Goal: Task Accomplishment & Management: Complete application form

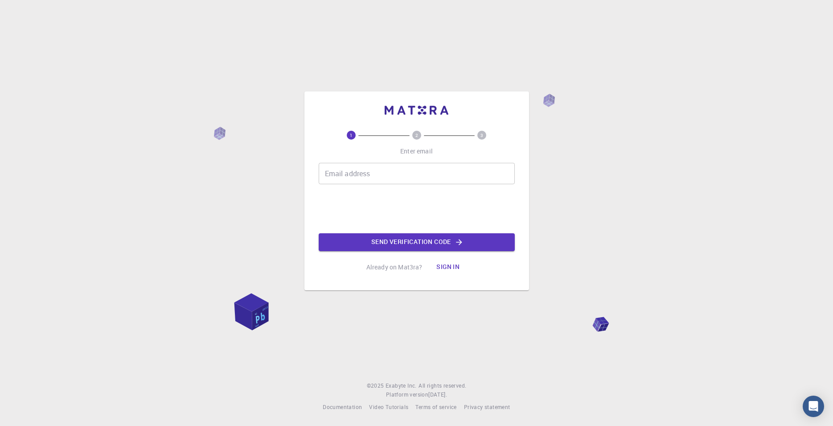
click at [334, 178] on input "Email address" at bounding box center [417, 173] width 196 height 21
type input "[EMAIL_ADDRESS][DOMAIN_NAME]"
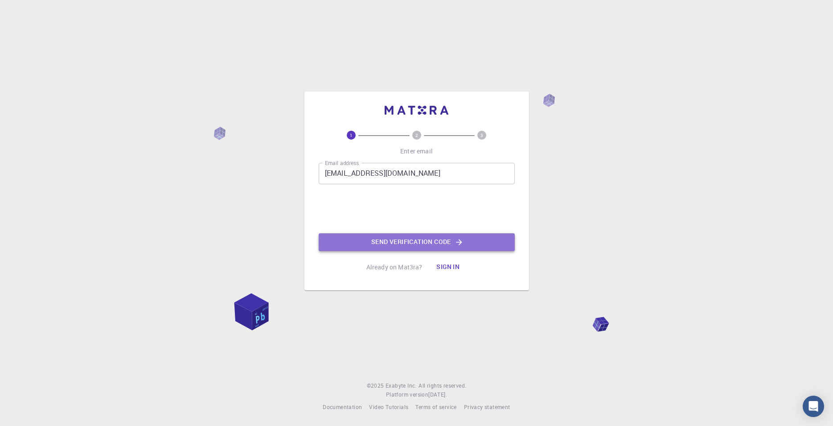
click at [419, 243] on button "Send verification code" at bounding box center [417, 242] width 196 height 18
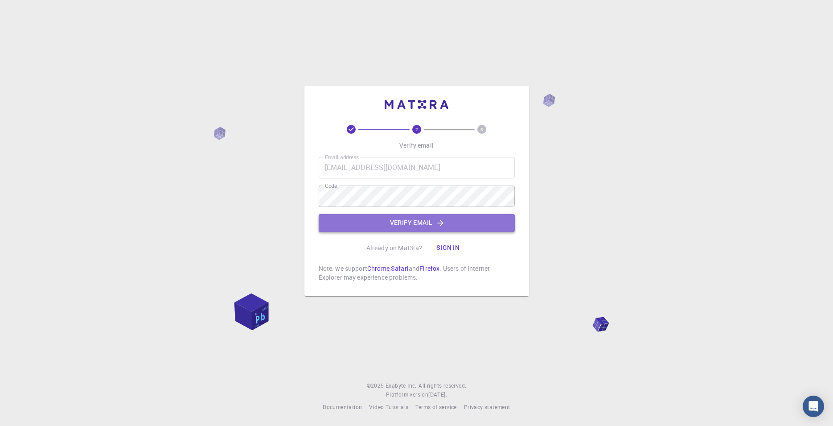
click at [391, 227] on button "Verify email" at bounding box center [417, 223] width 196 height 18
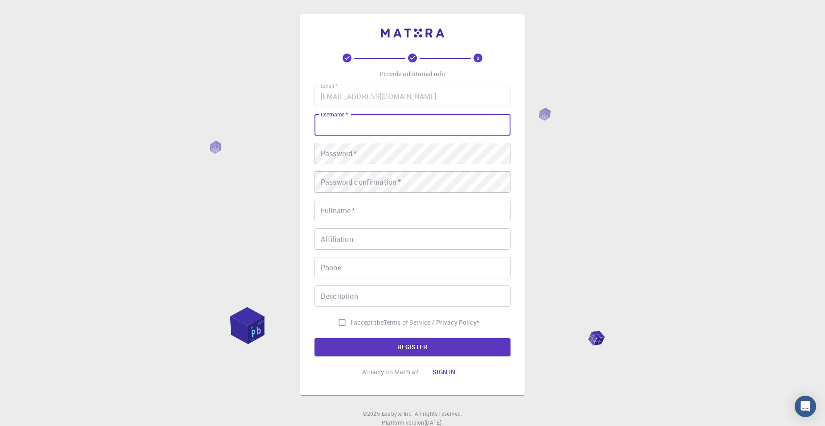
click at [376, 119] on input "username   *" at bounding box center [413, 124] width 196 height 21
type input "jadiaz"
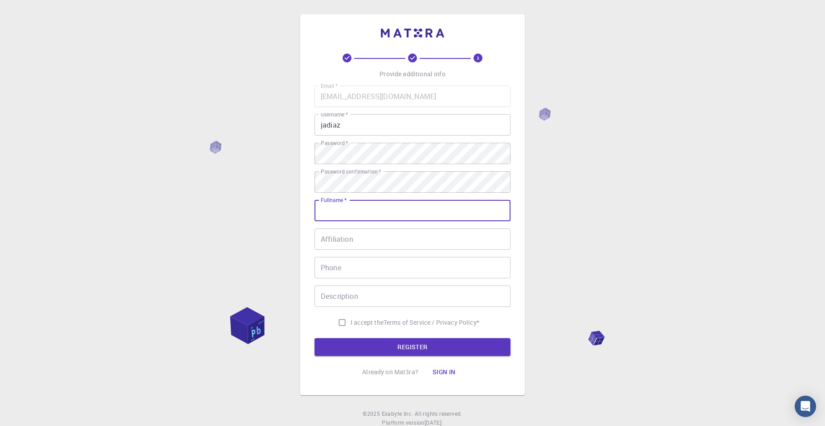
click at [383, 212] on input "Fullname   *" at bounding box center [413, 210] width 196 height 21
type input "[PERSON_NAME] [PERSON_NAME]"
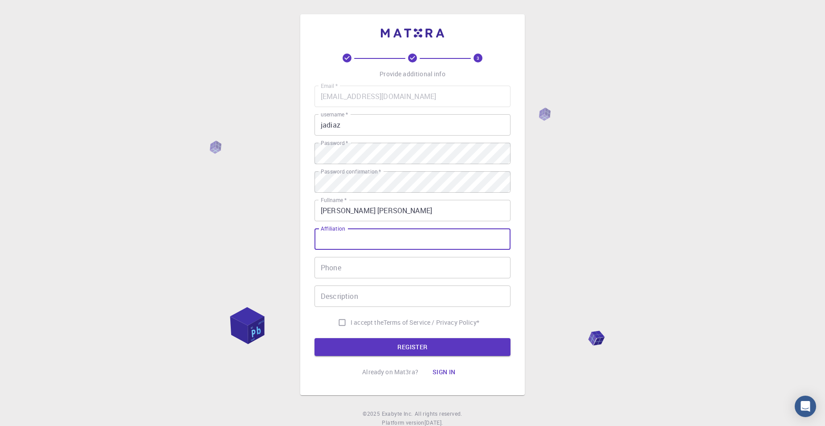
click at [355, 244] on input "Affiliation" at bounding box center [413, 238] width 196 height 21
type input "tec"
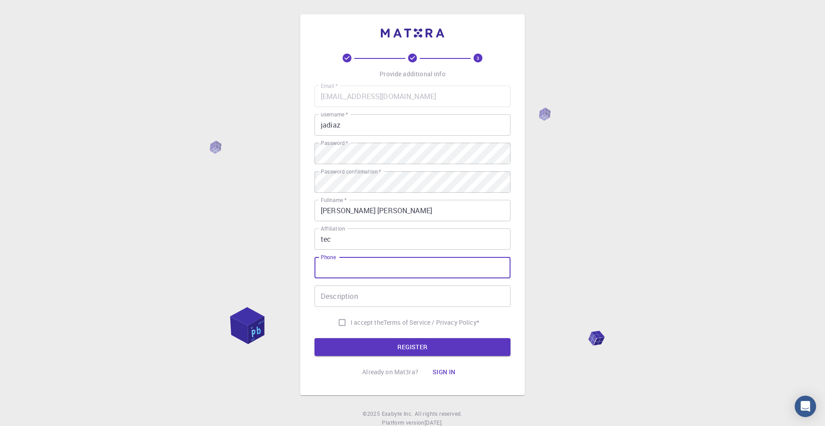
click at [348, 263] on input "Phone" at bounding box center [413, 267] width 196 height 21
type input "8441968895"
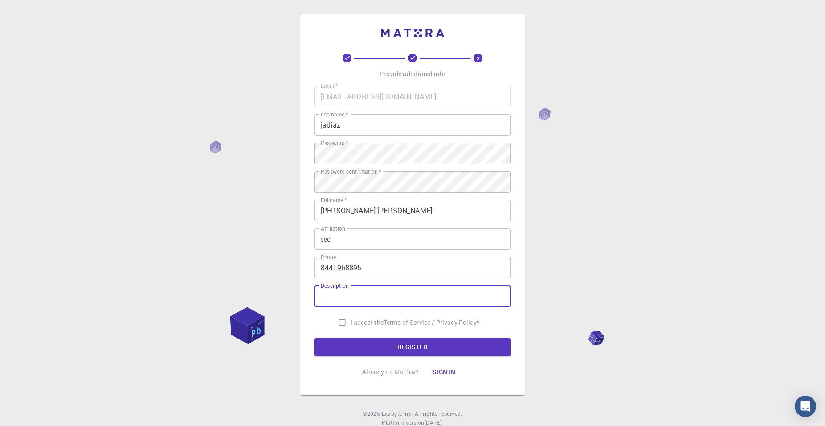
click at [343, 295] on input "Description" at bounding box center [413, 295] width 196 height 21
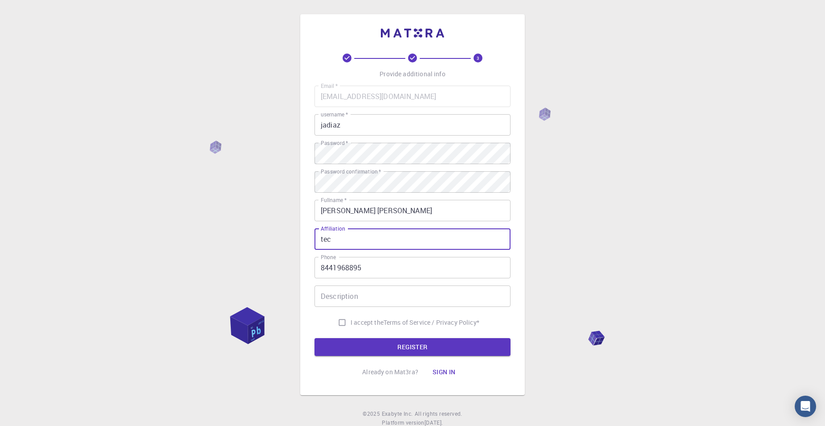
click at [323, 241] on input "tec" at bounding box center [413, 238] width 196 height 21
click at [341, 239] on input "Tec" at bounding box center [413, 238] width 196 height 21
type input "Tec-SALTILLO"
click at [338, 304] on input "Description" at bounding box center [413, 295] width 196 height 21
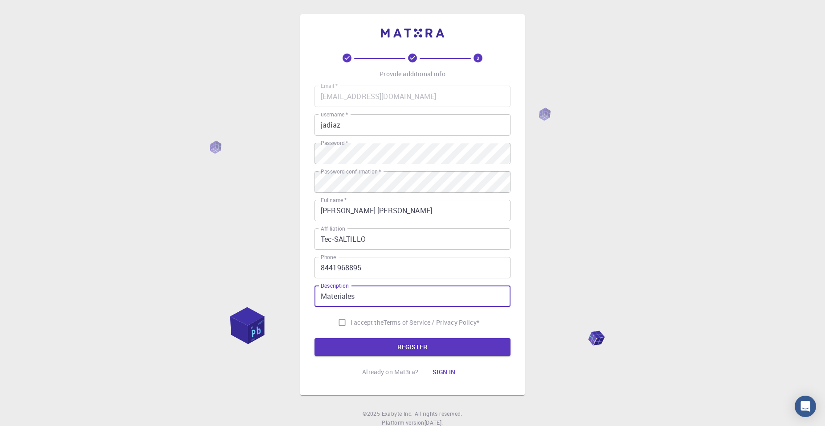
type input "Materiales"
click at [342, 322] on input "I accept the Terms of Service / Privacy Policy *" at bounding box center [342, 322] width 17 height 17
checkbox input "true"
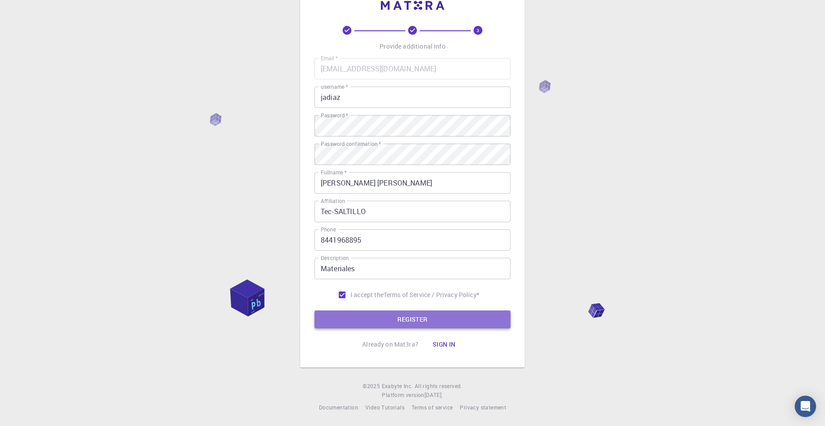
click at [427, 320] on button "REGISTER" at bounding box center [413, 319] width 196 height 18
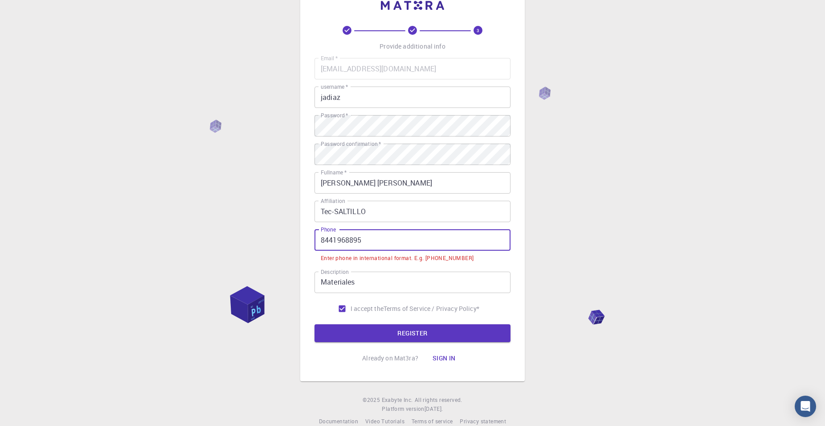
click at [320, 239] on input "8441968895" at bounding box center [413, 239] width 196 height 21
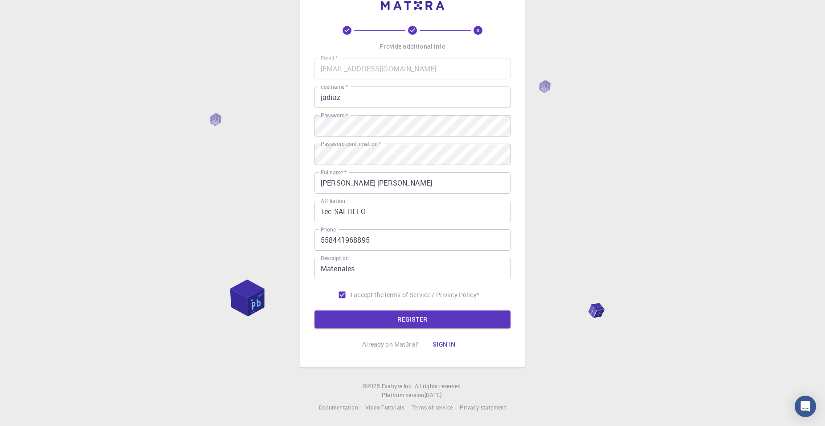
click at [530, 292] on div "3 Provide additional info Email   * [EMAIL_ADDRESS][DOMAIN_NAME] Email   * user…" at bounding box center [412, 199] width 825 height 454
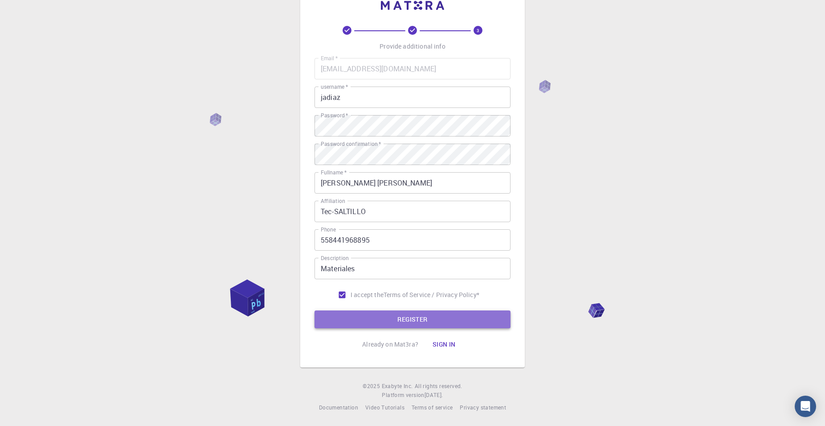
click at [431, 319] on button "REGISTER" at bounding box center [413, 319] width 196 height 18
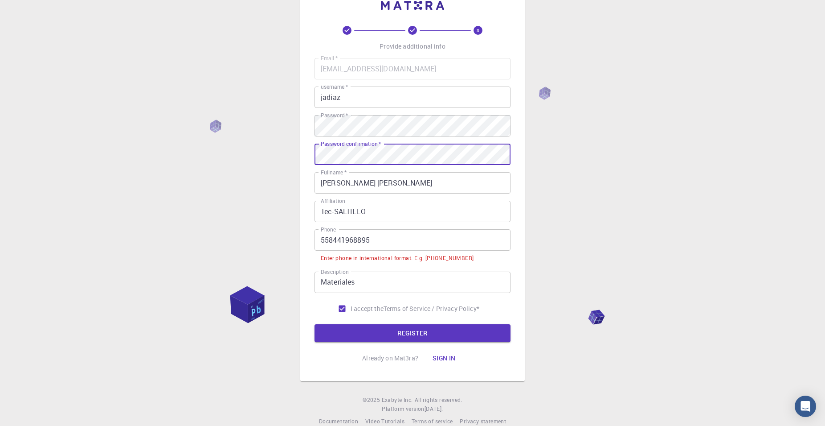
click at [329, 240] on input "558441968895" at bounding box center [413, 239] width 196 height 21
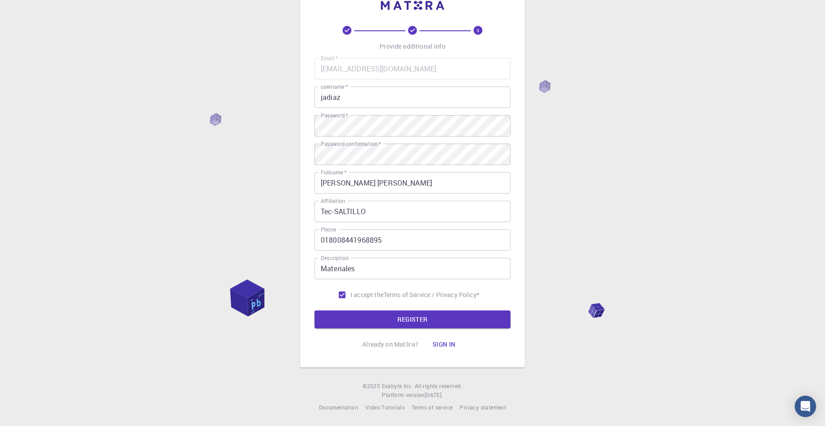
click at [522, 302] on div "3 Provide additional info Email   * [EMAIL_ADDRESS][DOMAIN_NAME] Email   * user…" at bounding box center [412, 177] width 225 height 381
click at [426, 320] on button "REGISTER" at bounding box center [413, 319] width 196 height 18
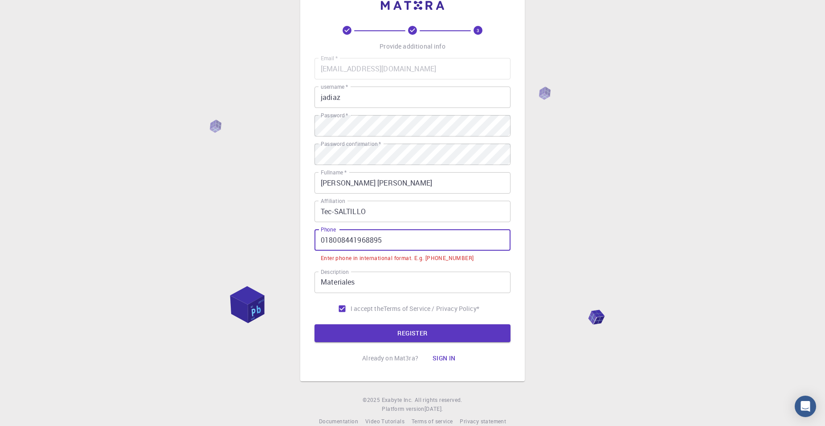
click at [416, 239] on input "018008441968895" at bounding box center [413, 239] width 196 height 21
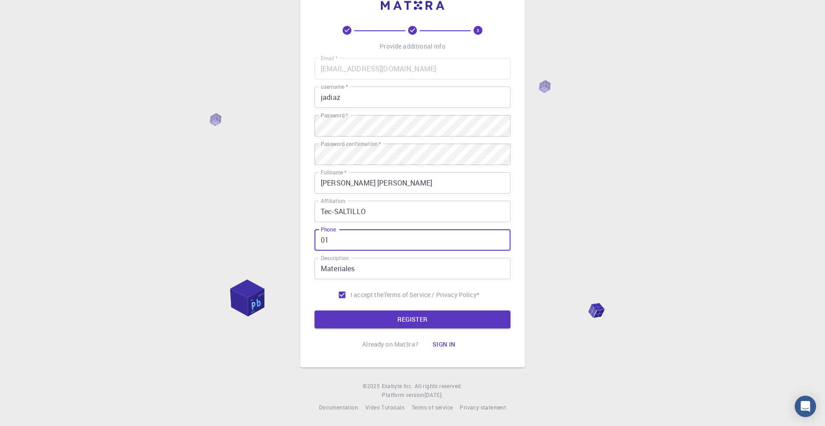
type input "0"
type input "[PHONE_NUMBER]"
click at [438, 323] on button "REGISTER" at bounding box center [413, 319] width 196 height 18
